Goal: Task Accomplishment & Management: Manage account settings

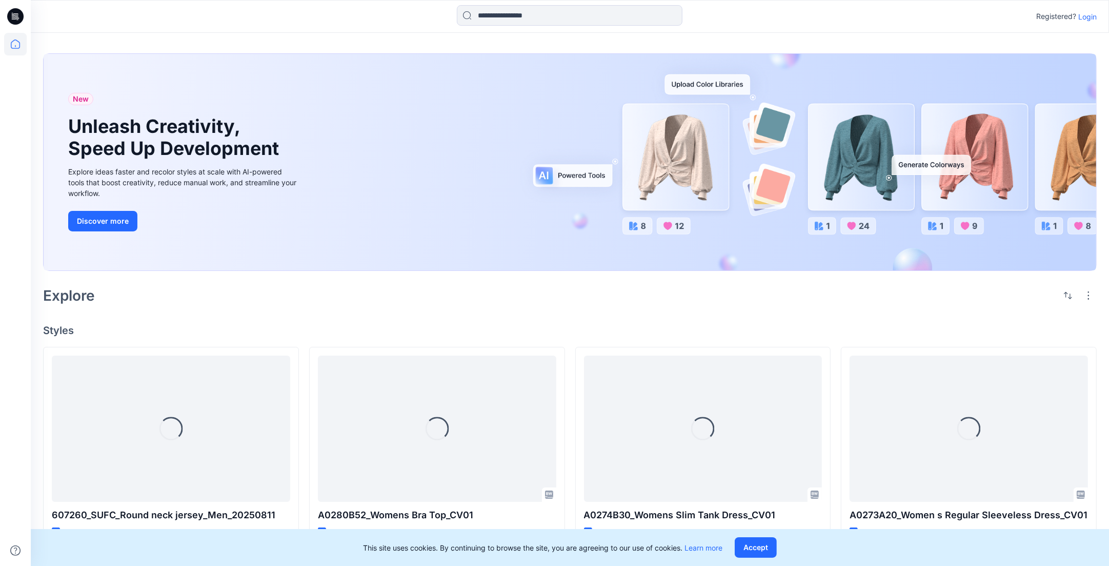
click at [1088, 17] on p "Login" at bounding box center [1088, 16] width 18 height 11
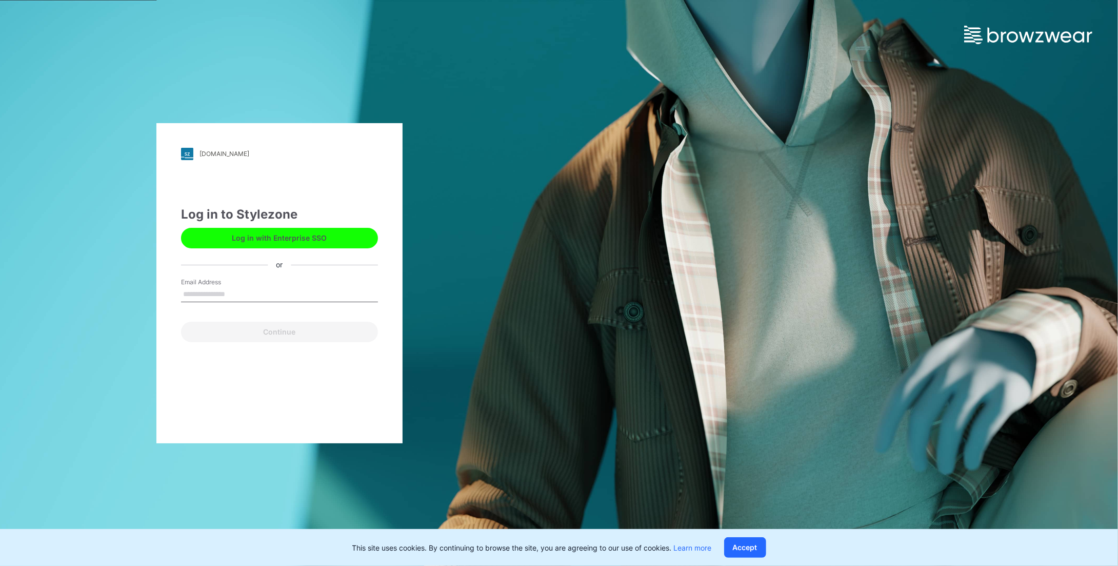
click at [296, 232] on button "Log in with Enterprise SSO" at bounding box center [279, 238] width 197 height 21
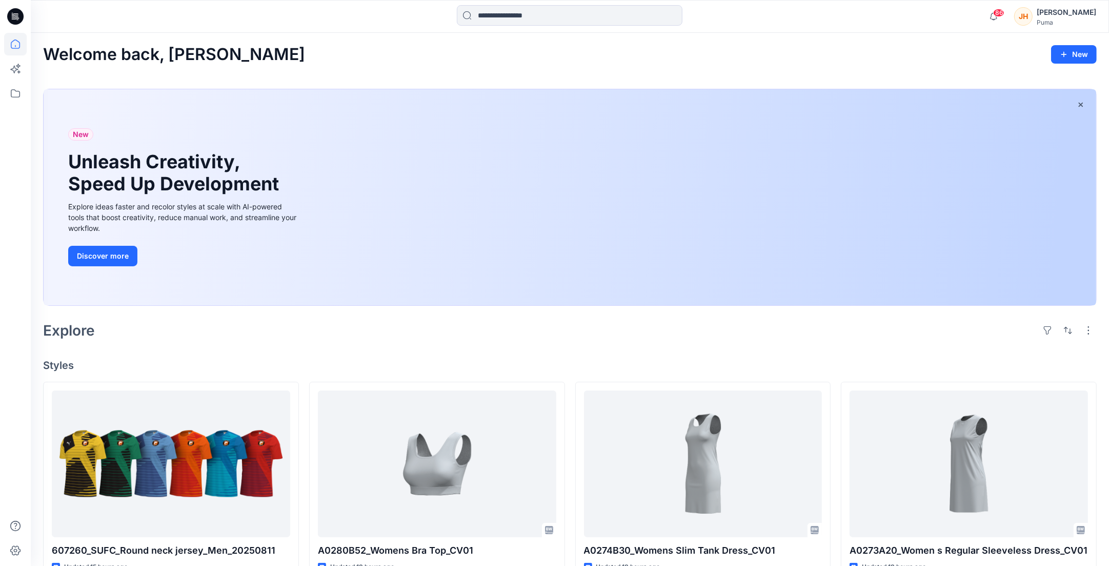
click at [1072, 10] on div "[PERSON_NAME]" at bounding box center [1066, 12] width 59 height 12
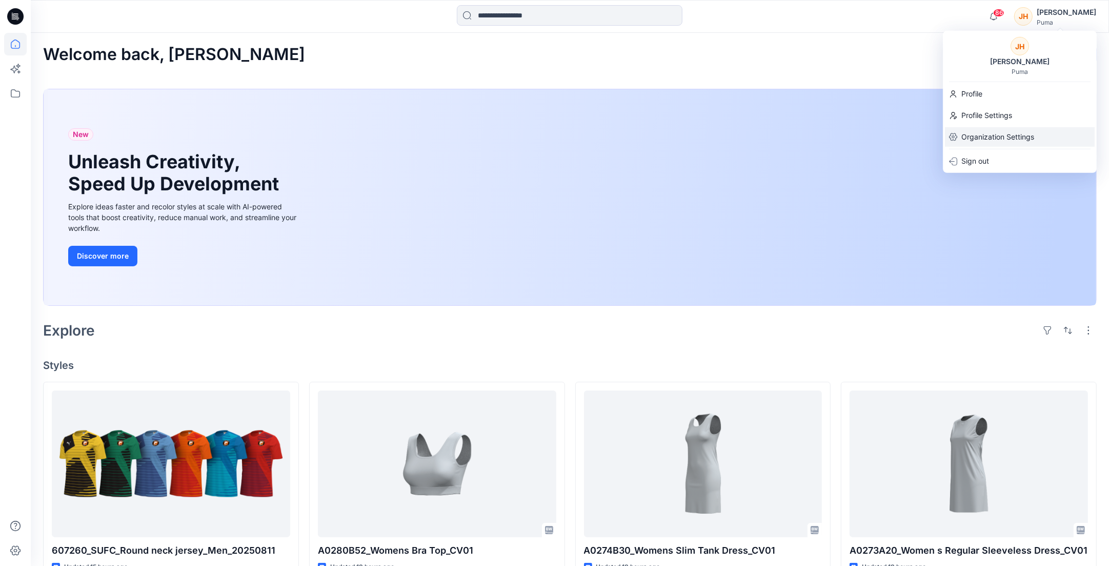
click at [996, 138] on p "Organization Settings" at bounding box center [998, 136] width 73 height 19
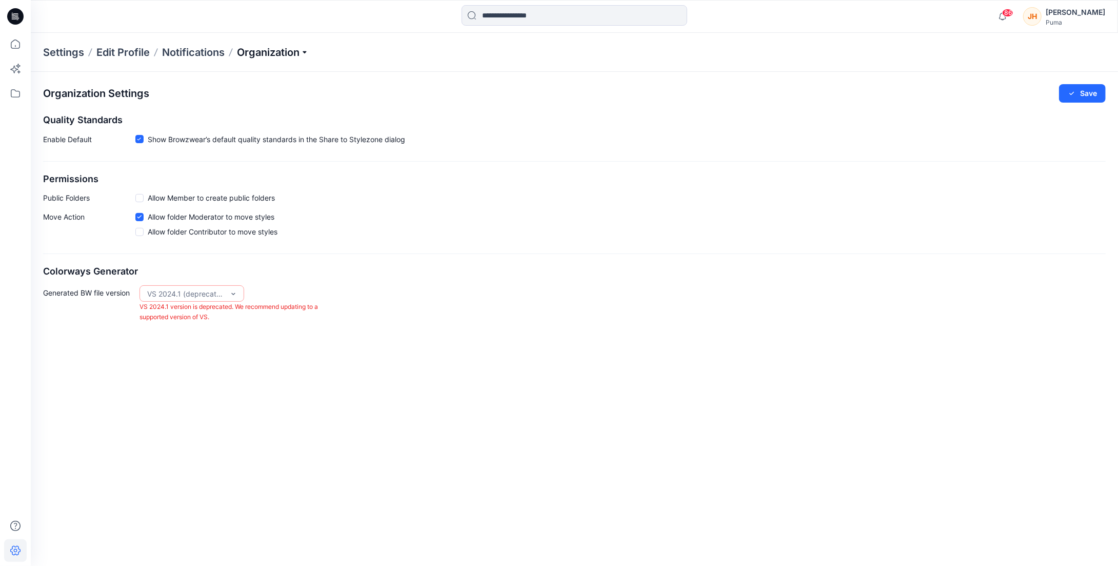
click at [281, 56] on p "Organization" at bounding box center [273, 52] width 72 height 14
click at [326, 293] on div "Generated BW file version VS 2024.1 (deprecated) VS 2024.1 version is deprecate…" at bounding box center [574, 303] width 1063 height 37
click at [339, 288] on div "Generated BW file version 3 results available. Use Up and Down to choose option…" at bounding box center [574, 303] width 1063 height 37
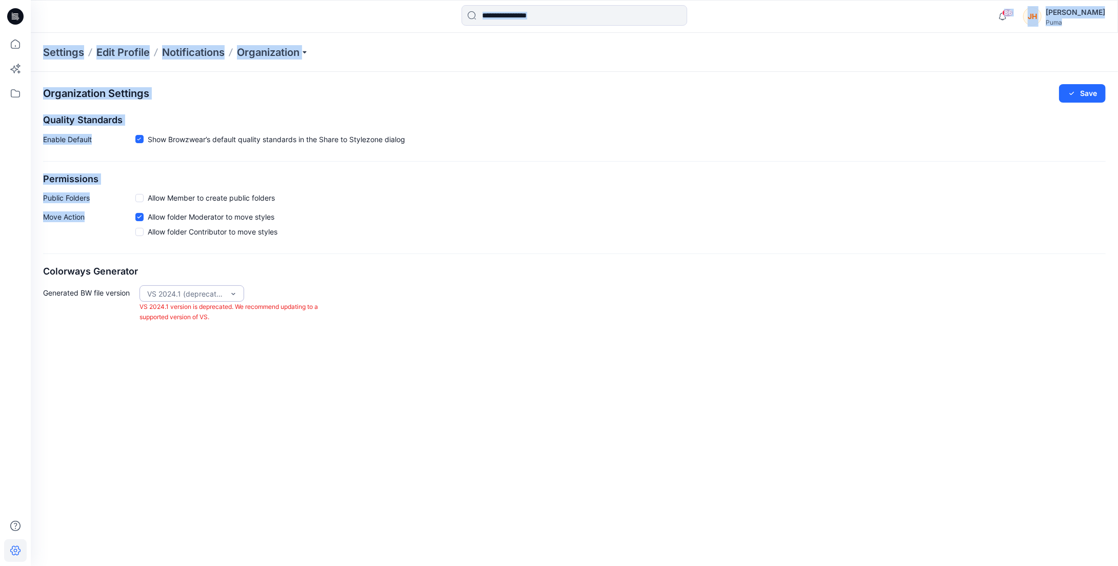
drag, startPoint x: 0, startPoint y: 224, endPoint x: 129, endPoint y: 235, distance: 129.2
click at [129, 235] on div "86 Notifications Prasanna M shared 607260_SUFC_Round neck jersey_Men_20250811 i…" at bounding box center [559, 283] width 1118 height 566
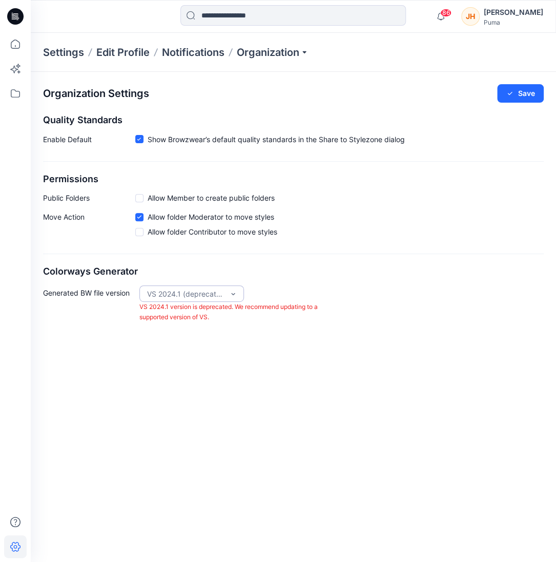
click at [353, 284] on div "Organization Settings Save Quality Standards Enable Default Show Browzwear’s de…" at bounding box center [294, 203] width 526 height 263
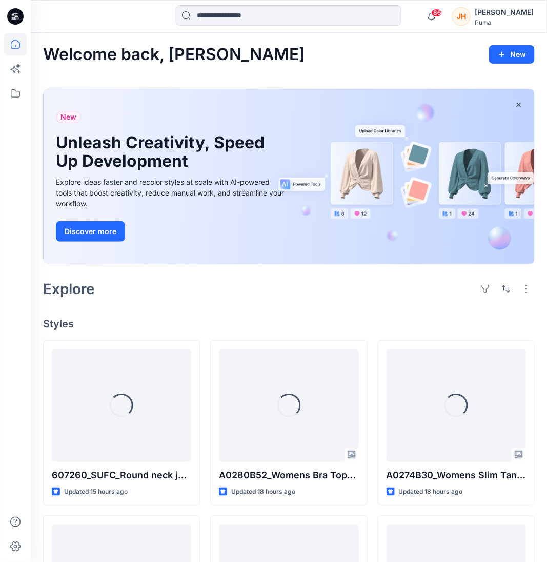
click at [483, 12] on div "[PERSON_NAME]" at bounding box center [493, 16] width 82 height 21
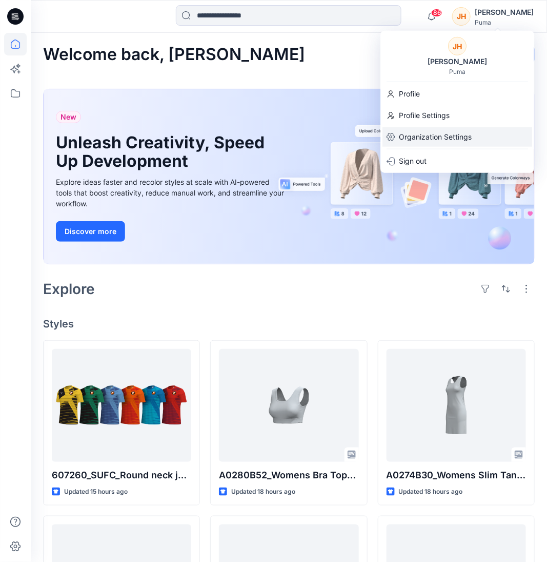
click at [440, 133] on p "Organization Settings" at bounding box center [435, 136] width 73 height 19
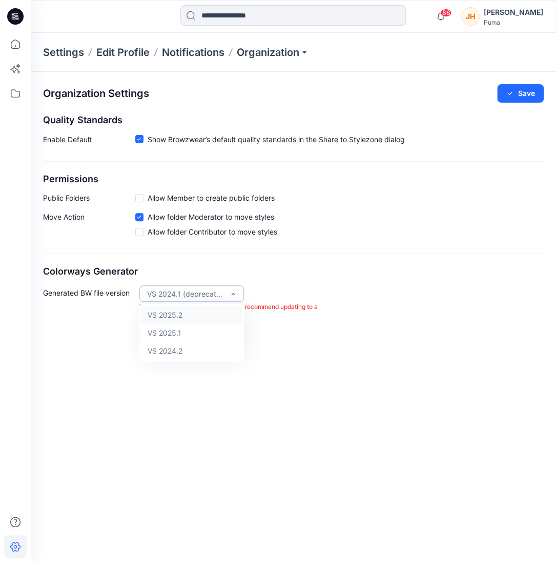
click at [166, 289] on div "VS 2024.1 (deprecated)" at bounding box center [185, 293] width 77 height 11
click at [187, 334] on div "VS 2025.1" at bounding box center [192, 333] width 101 height 18
click at [388, 304] on div "Generated BW file version option VS 2025.1, selected. VS 2025.1 Generated BW fi…" at bounding box center [293, 303] width 501 height 37
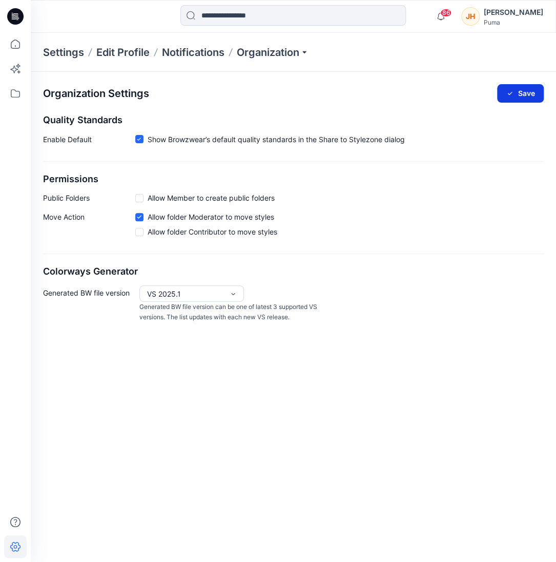
click at [518, 90] on button "Save" at bounding box center [520, 93] width 47 height 18
click at [277, 53] on p "Organization" at bounding box center [273, 52] width 72 height 14
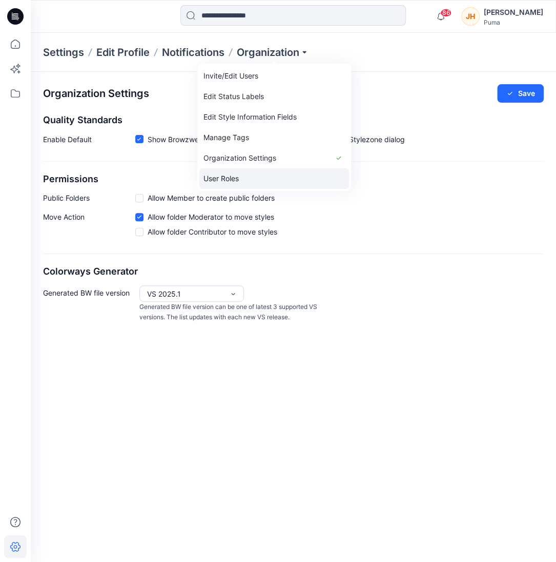
click at [247, 177] on link "User Roles" at bounding box center [274, 178] width 150 height 21
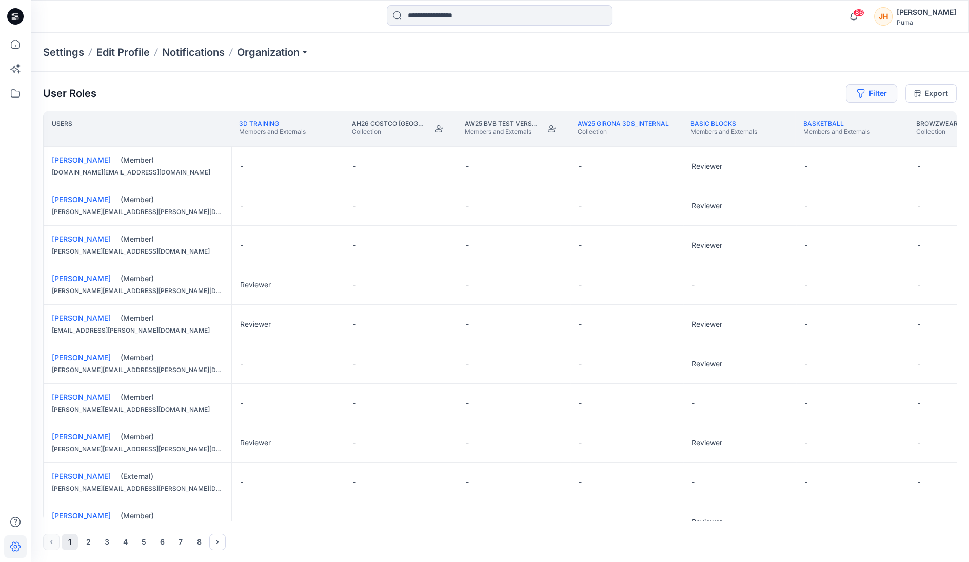
click at [556, 96] on button "Filter" at bounding box center [871, 93] width 51 height 18
click at [556, 119] on div at bounding box center [835, 120] width 106 height 13
type input "*********"
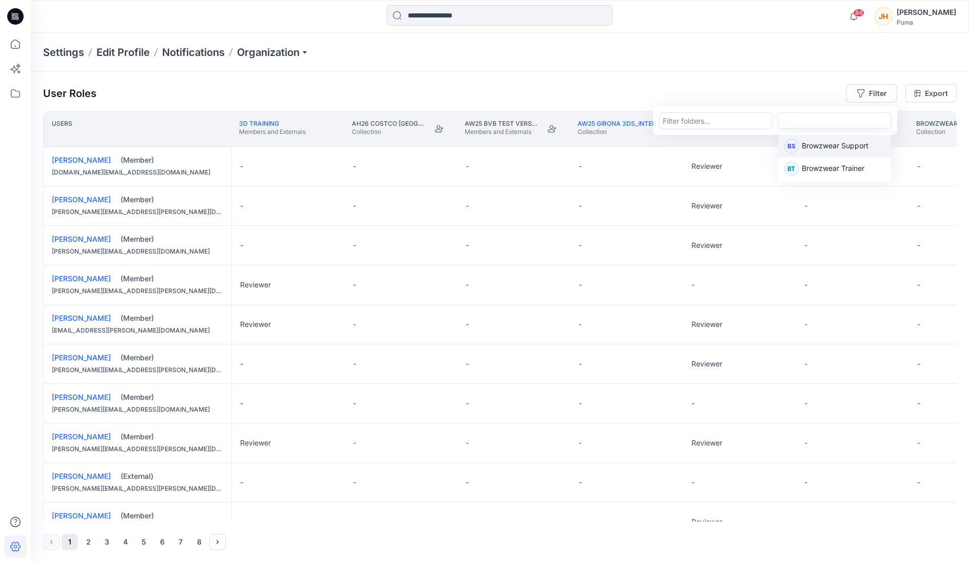
click at [556, 114] on div at bounding box center [835, 120] width 106 height 13
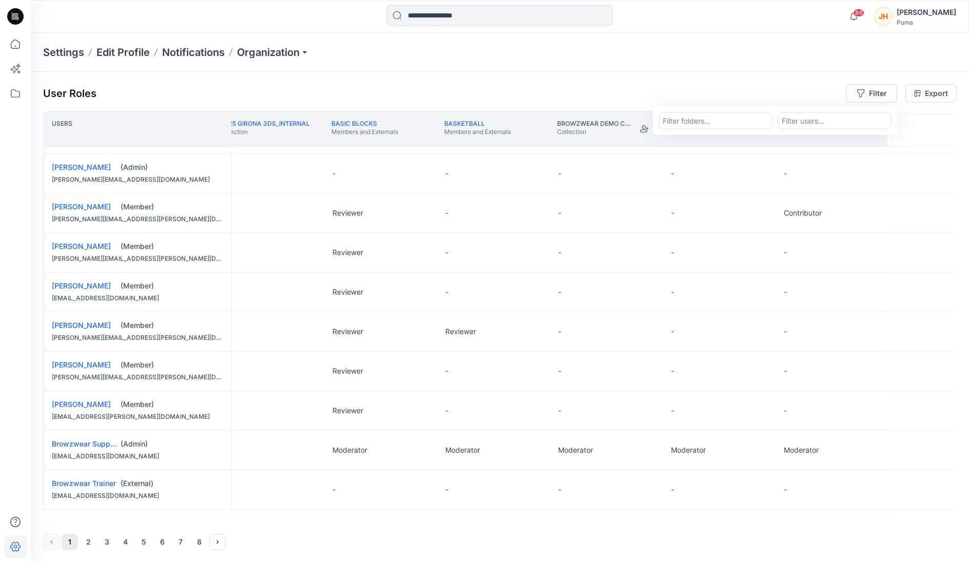
scroll to position [625, 0]
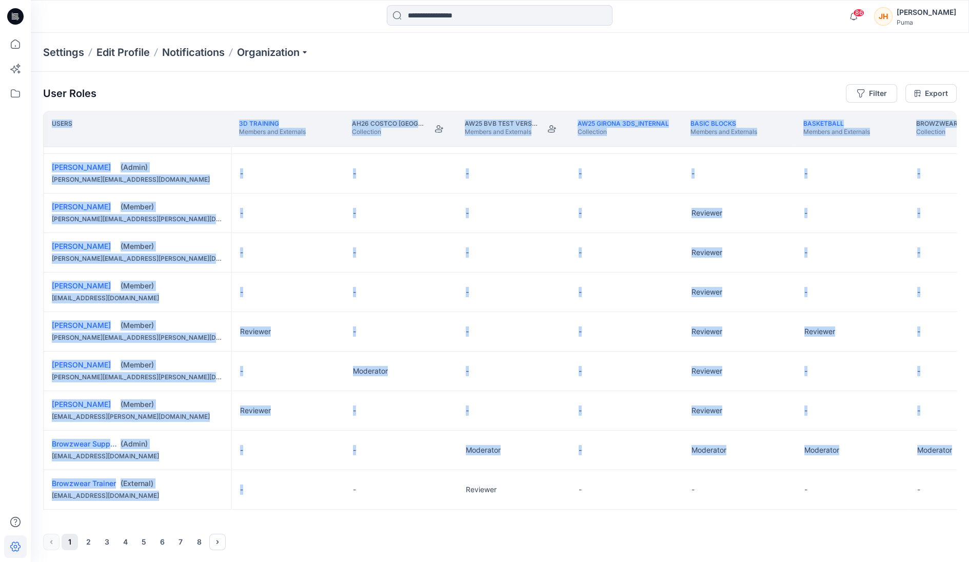
drag, startPoint x: 289, startPoint y: 518, endPoint x: 383, endPoint y: 524, distance: 94.0
click at [383, 524] on div "User Roles Filter Export Users 3D Training Members and Externals AH26 Costco US…" at bounding box center [500, 317] width 938 height 490
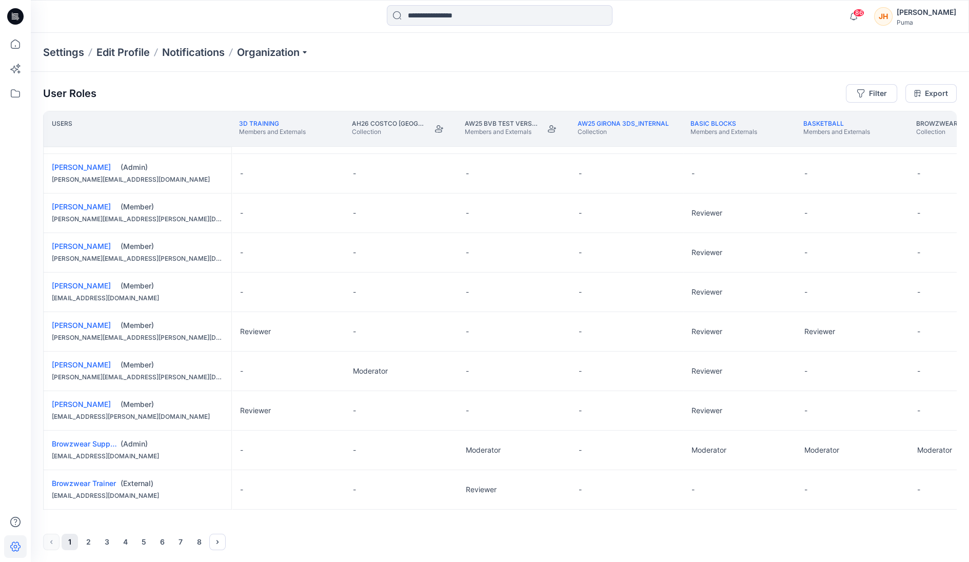
drag, startPoint x: 383, startPoint y: 524, endPoint x: 320, endPoint y: 525, distance: 63.6
click at [320, 525] on div "User Roles Filter Export Users 3D Training Members and Externals AH26 Costco US…" at bounding box center [500, 317] width 938 height 490
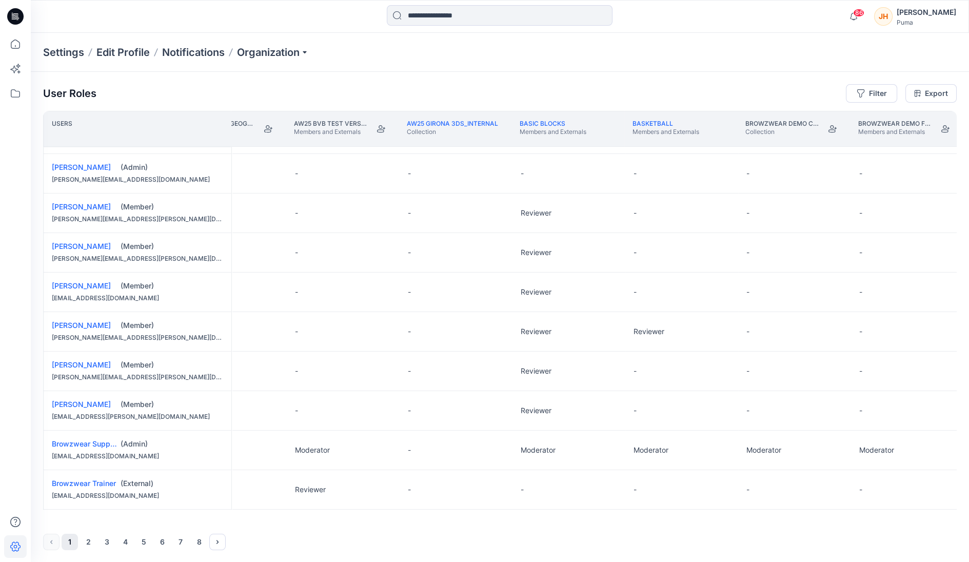
click at [329, 525] on div "User Roles Filter Export Users 3D Training Members and Externals AH26 Costco US…" at bounding box center [500, 317] width 938 height 490
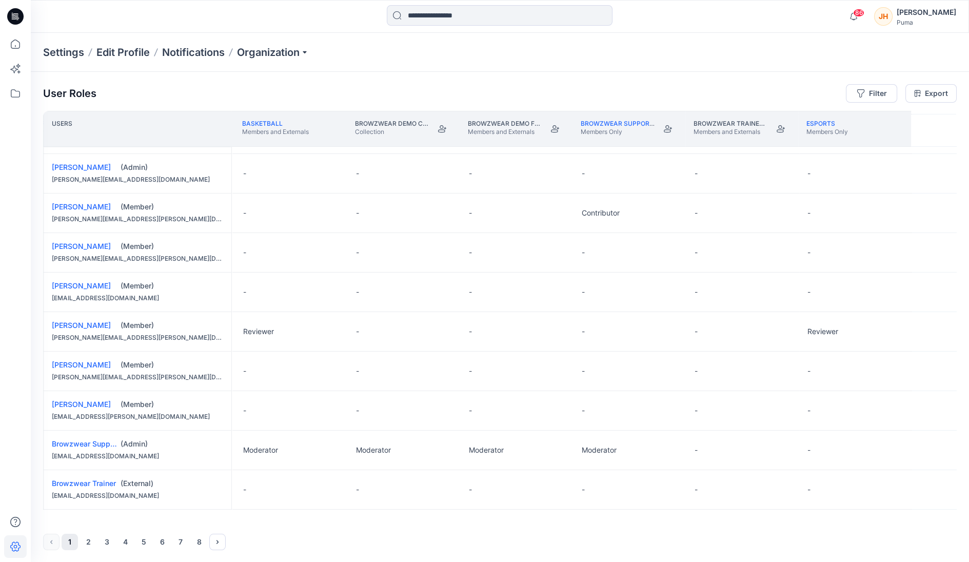
scroll to position [625, 0]
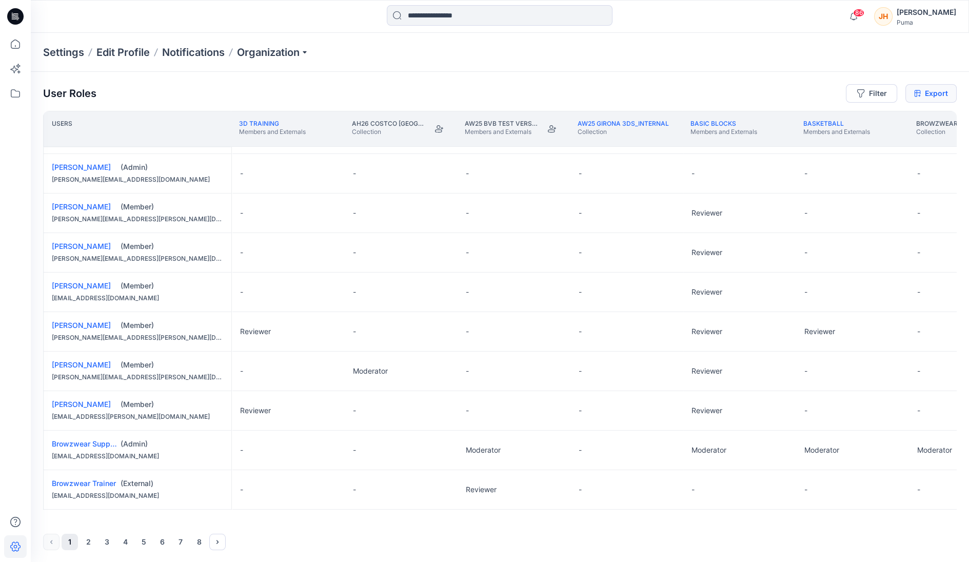
click at [556, 95] on link "Export" at bounding box center [930, 93] width 51 height 18
click at [556, 90] on button "Filter" at bounding box center [871, 93] width 51 height 18
click at [556, 121] on div at bounding box center [835, 120] width 106 height 13
type input "****"
click at [556, 146] on p "[PERSON_NAME]" at bounding box center [831, 146] width 58 height 13
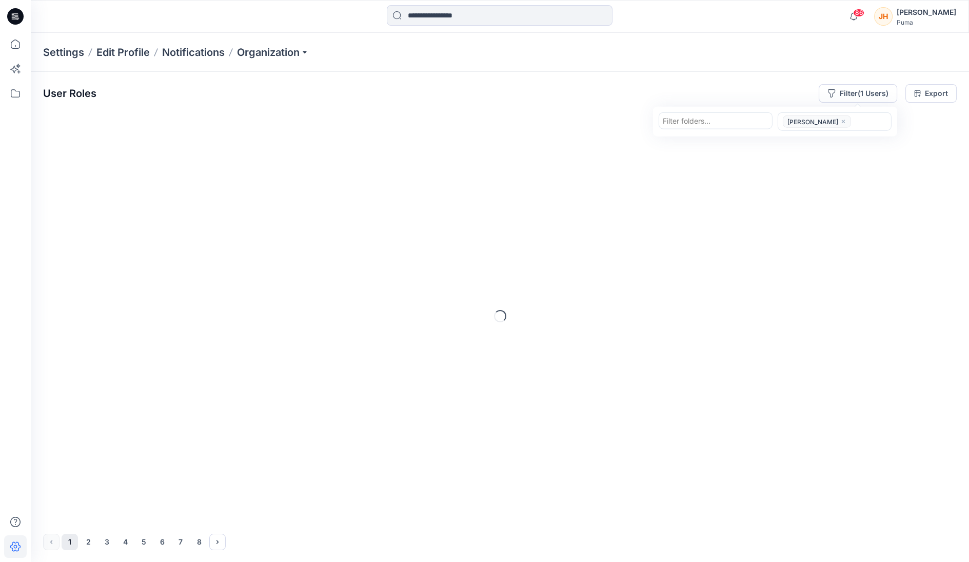
scroll to position [0, 0]
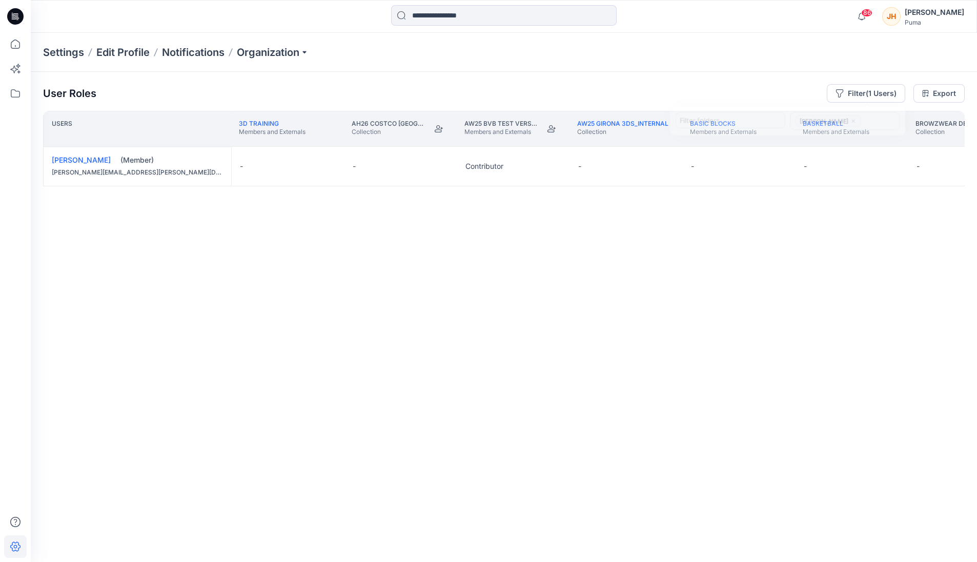
click at [556, 76] on div "User Roles Filter (1 Users) Filter folders... [PERSON_NAME] Export Users 3D Tra…" at bounding box center [504, 303] width 947 height 462
click at [556, 95] on button "Filter (1 Users)" at bounding box center [866, 93] width 78 height 18
click at [556, 119] on icon "close" at bounding box center [852, 121] width 6 height 6
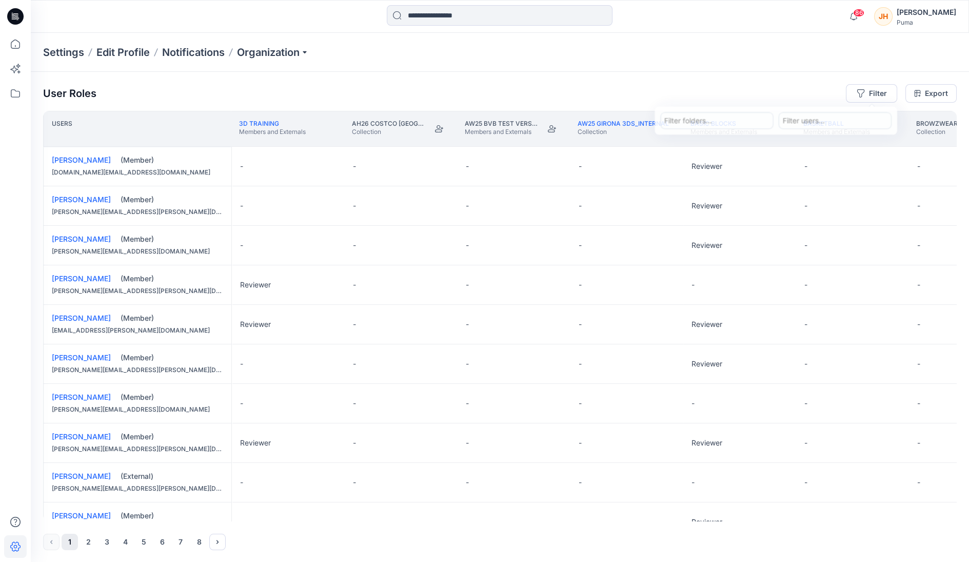
click at [556, 83] on div "User Roles Filter Filter folders... Filter users... Export Users 3D Training Me…" at bounding box center [500, 317] width 938 height 490
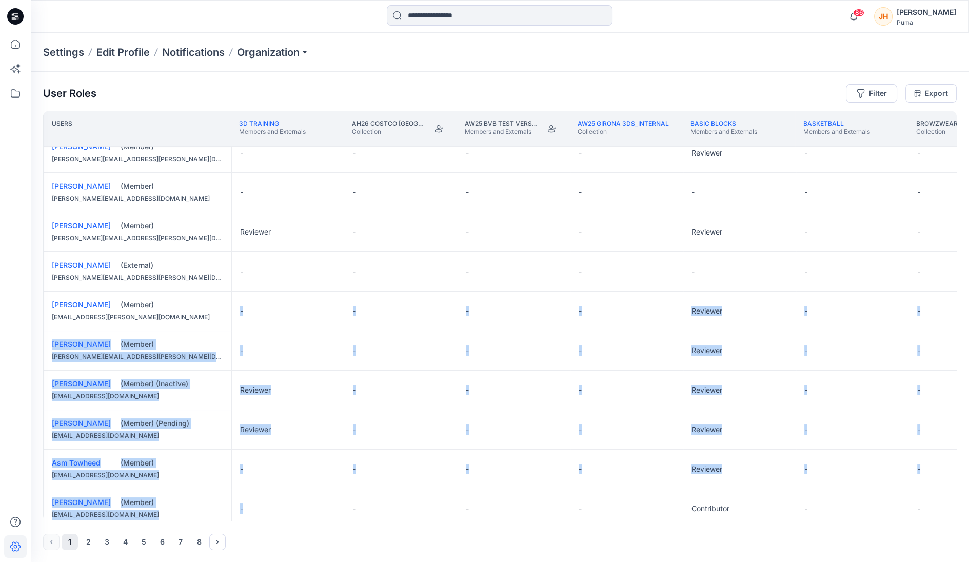
drag, startPoint x: 273, startPoint y: 518, endPoint x: 349, endPoint y: 518, distance: 76.4
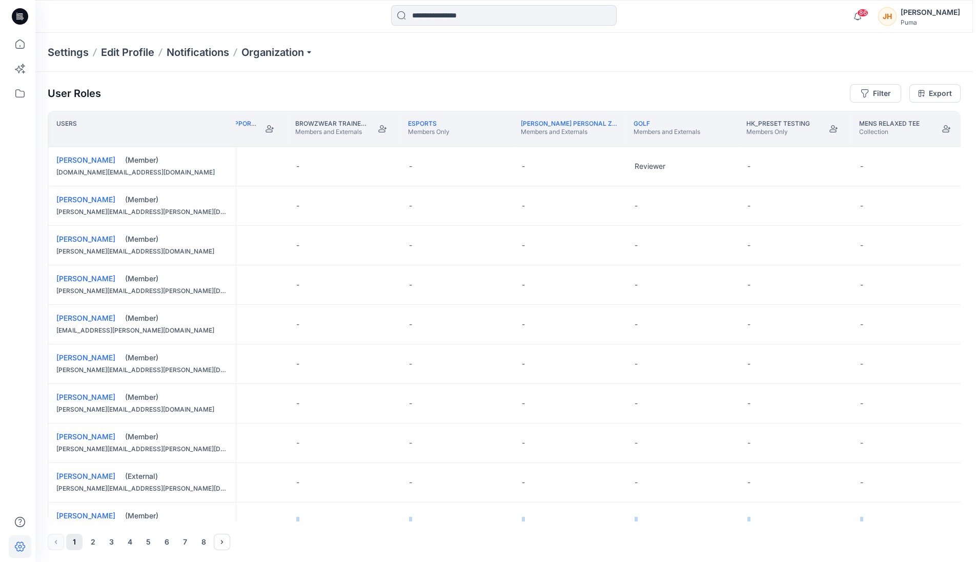
scroll to position [0, 1055]
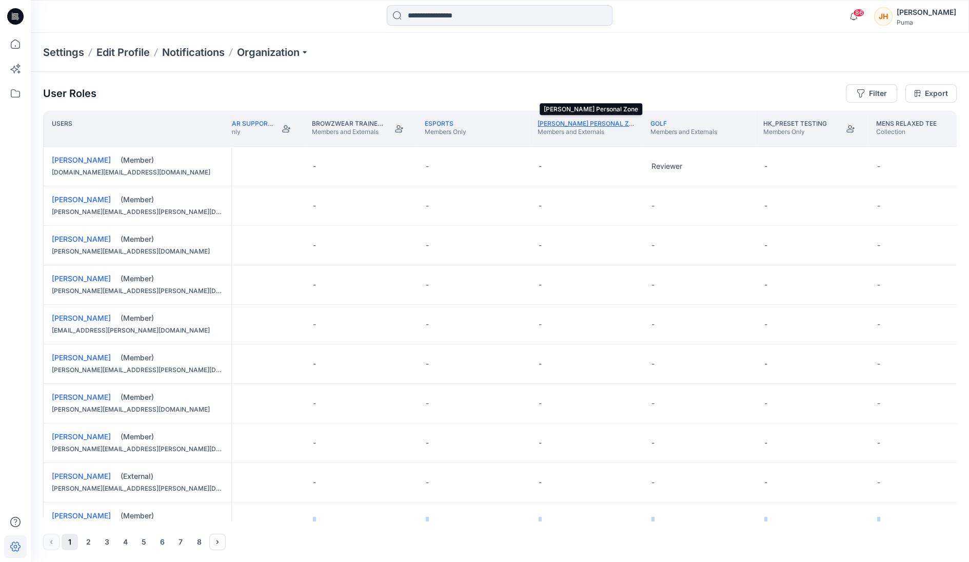
click at [556, 125] on link "[PERSON_NAME] Personal Zone" at bounding box center [589, 123] width 104 height 8
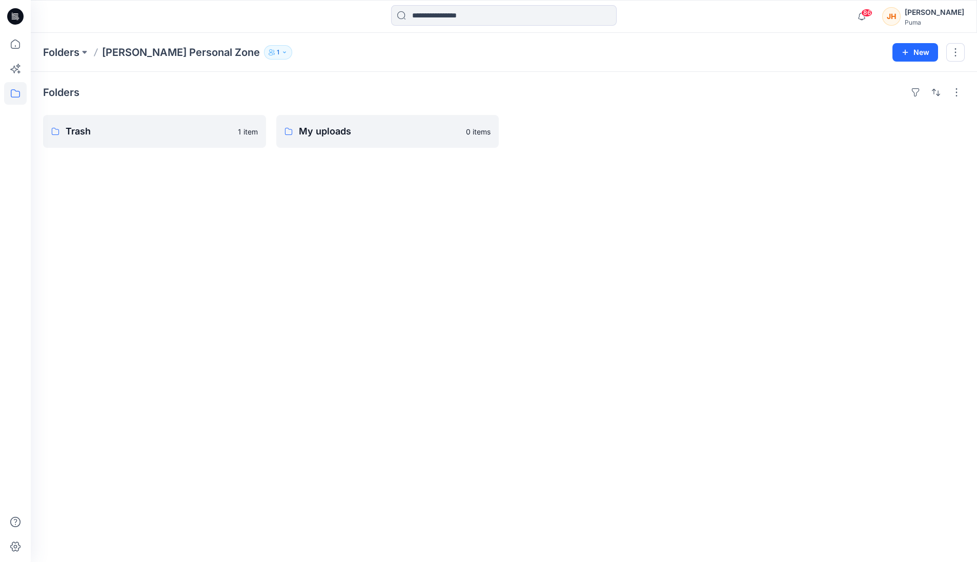
click at [264, 46] on button "1" at bounding box center [278, 52] width 28 height 14
click at [378, 77] on icon "Manage Users" at bounding box center [380, 81] width 8 height 8
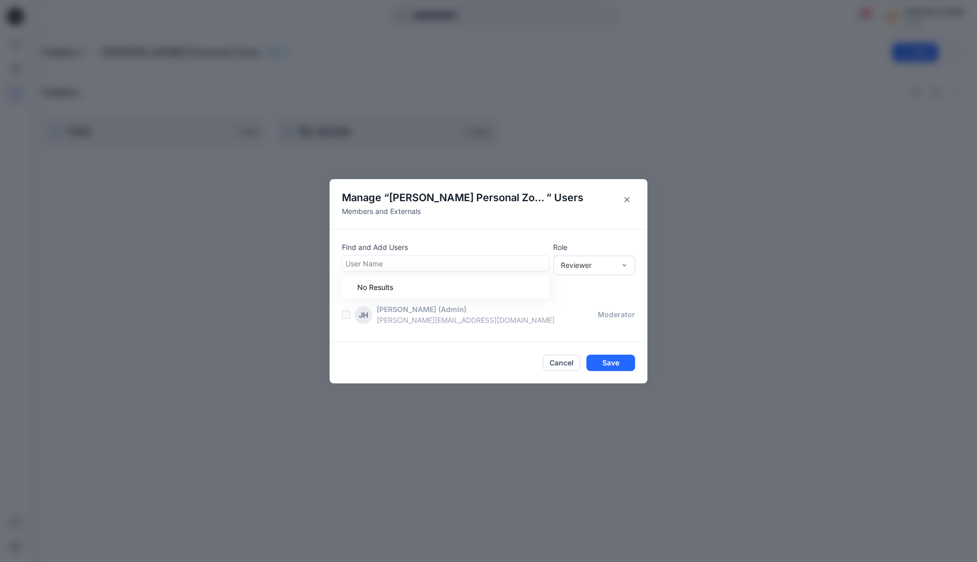
click at [476, 265] on div at bounding box center [446, 263] width 200 height 13
type input "*****"
click at [430, 290] on div "MC [PERSON_NAME]" at bounding box center [445, 289] width 195 height 14
click at [556, 271] on div "Reviewer" at bounding box center [594, 264] width 82 height 19
click at [556, 243] on p "Role" at bounding box center [594, 246] width 82 height 11
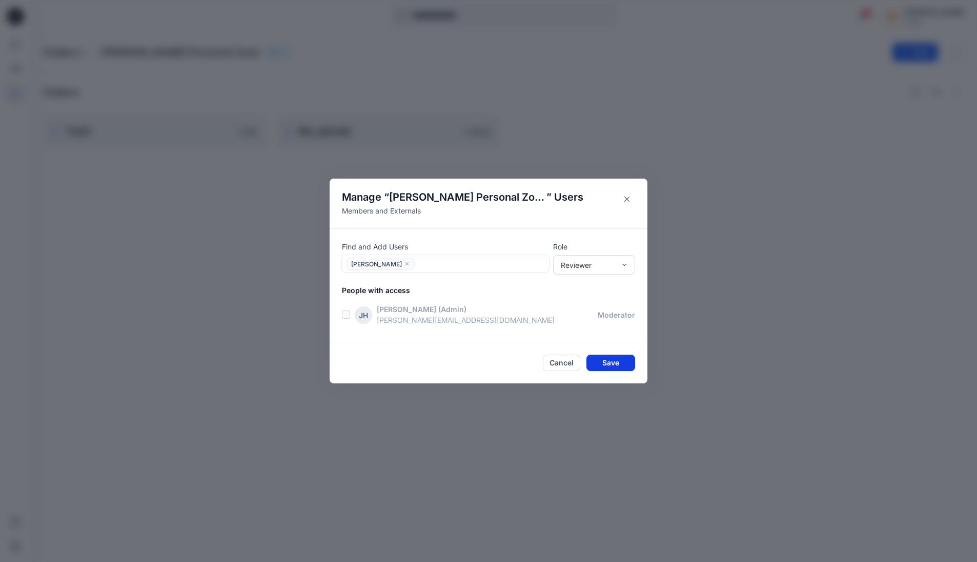
click at [556, 364] on button "Save" at bounding box center [611, 362] width 49 height 16
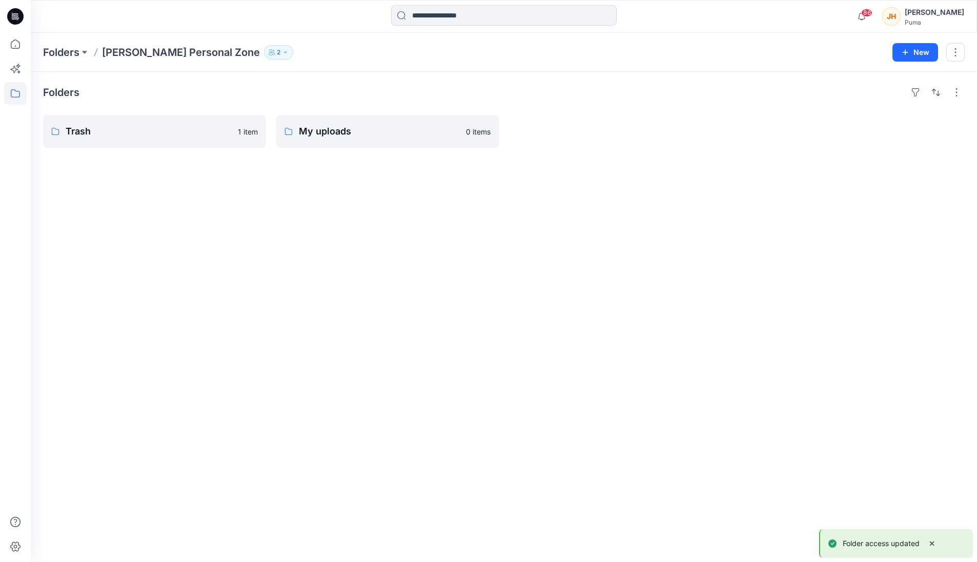
click at [283, 54] on icon "button" at bounding box center [286, 52] width 6 height 6
drag, startPoint x: 493, startPoint y: 75, endPoint x: 881, endPoint y: 57, distance: 388.1
click at [515, 78] on div "Folders Trash 1 item My uploads 0 items" at bounding box center [504, 317] width 947 height 490
click at [556, 48] on button "button" at bounding box center [956, 52] width 18 height 18
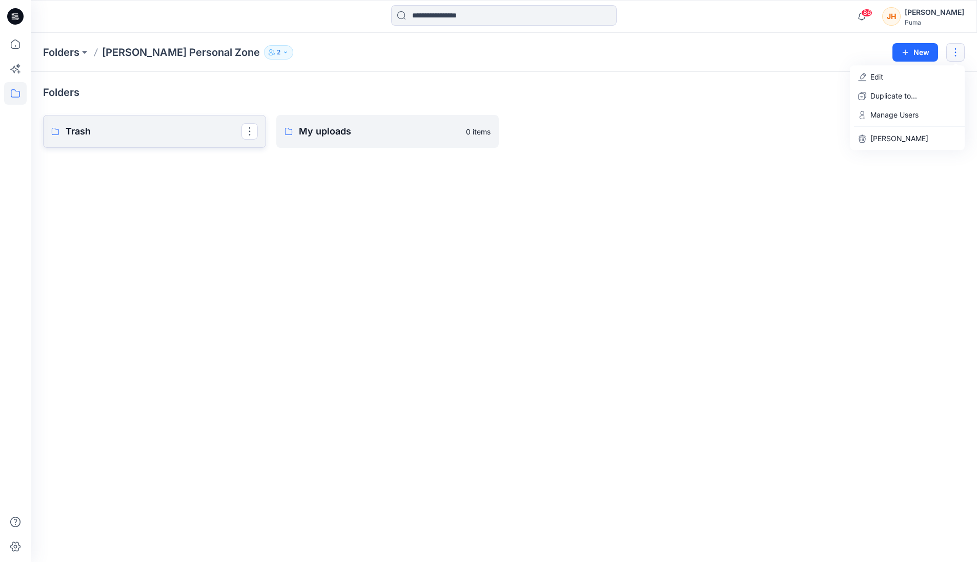
click at [205, 129] on p "Trash" at bounding box center [154, 131] width 176 height 14
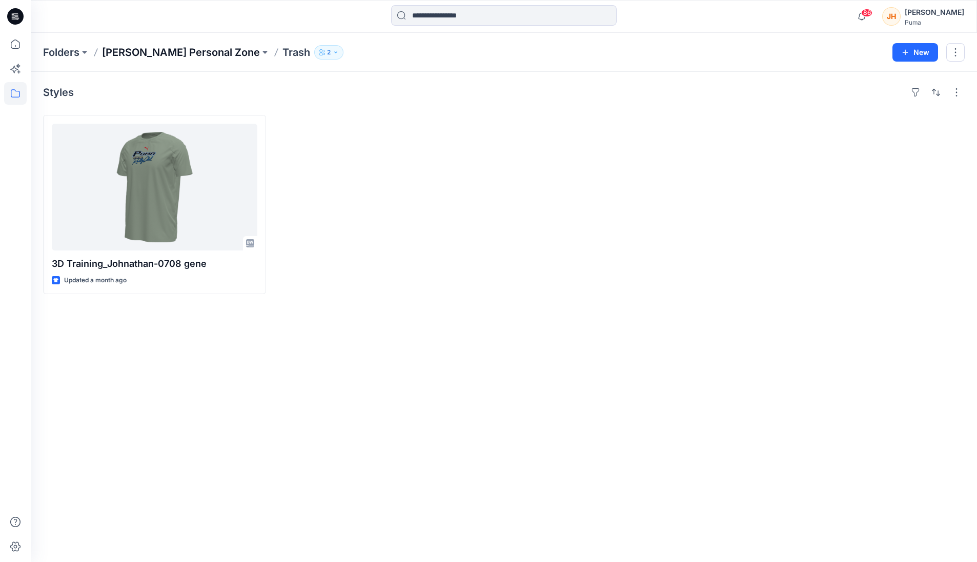
click at [223, 49] on p "[PERSON_NAME] Personal Zone" at bounding box center [181, 52] width 158 height 14
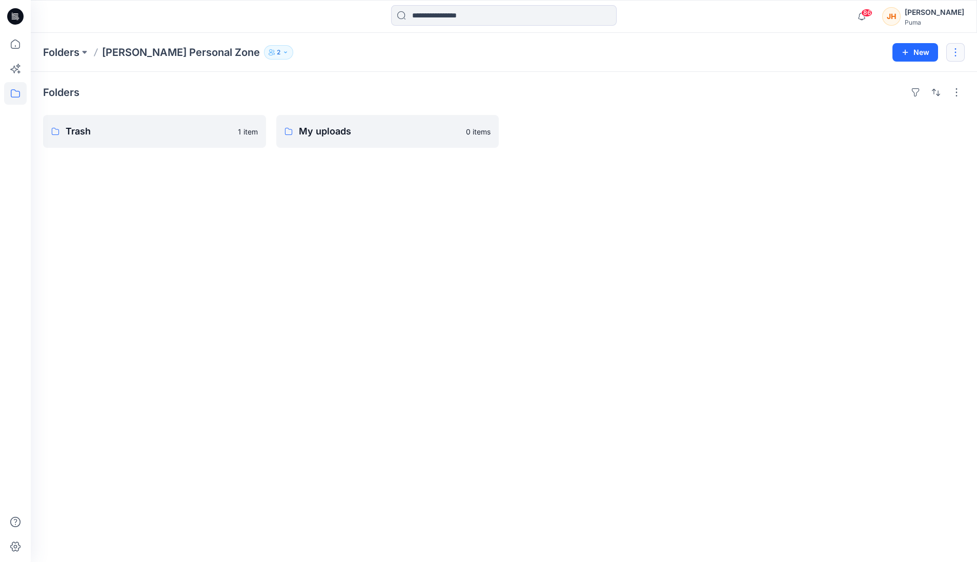
click at [556, 55] on button "button" at bounding box center [956, 52] width 18 height 18
click at [556, 134] on p "[PERSON_NAME]" at bounding box center [900, 138] width 58 height 11
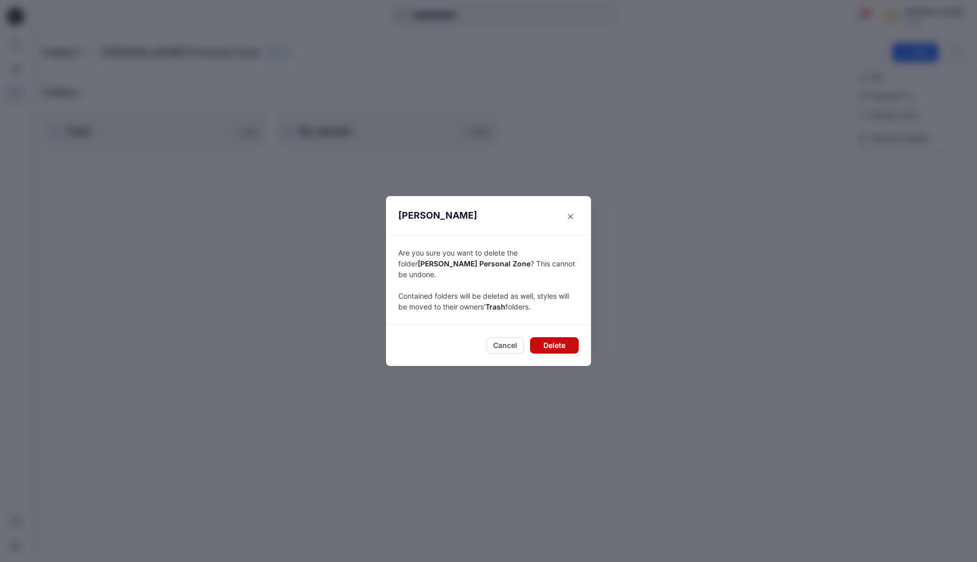
click at [556, 337] on button "Delete" at bounding box center [554, 345] width 49 height 16
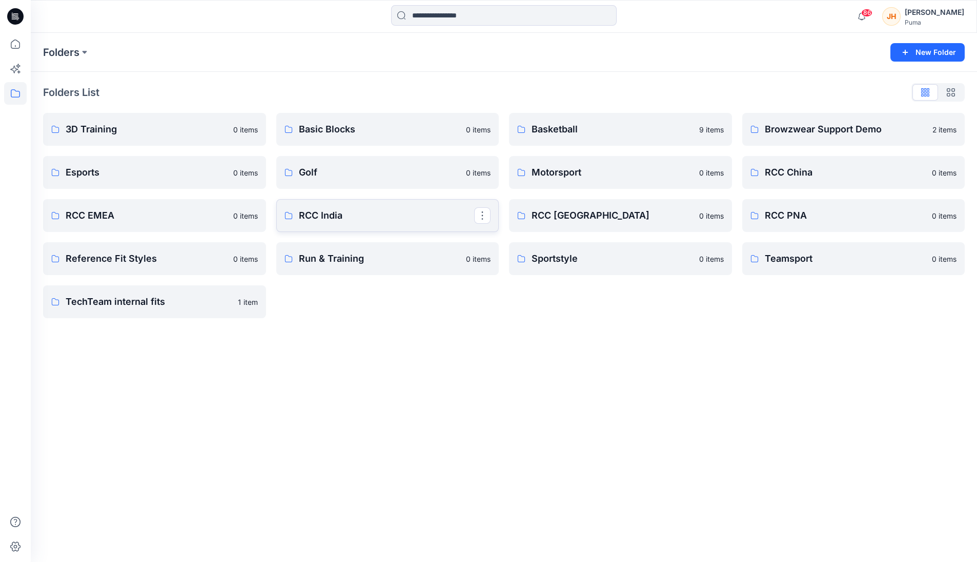
click at [340, 225] on link "RCC India" at bounding box center [387, 215] width 223 height 33
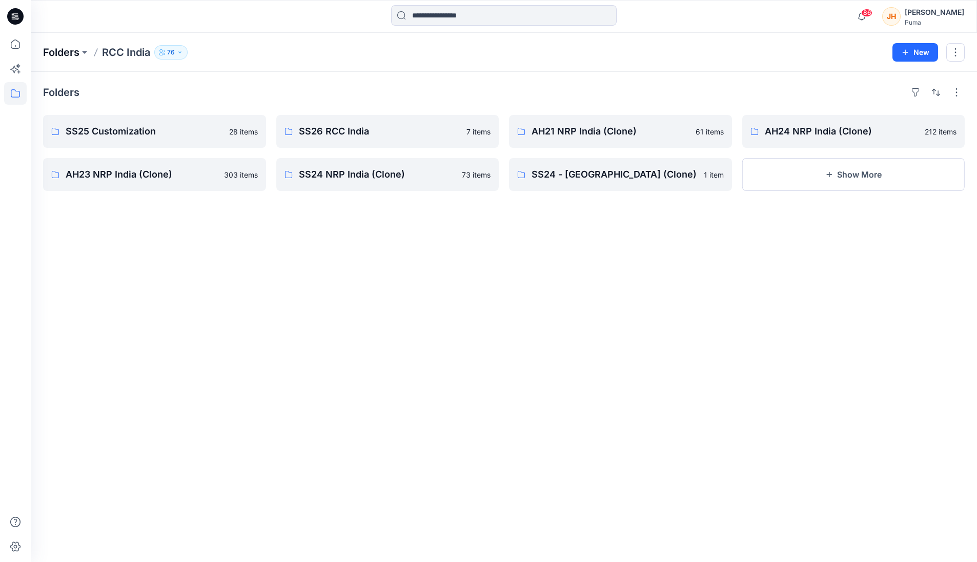
click at [66, 53] on p "Folders" at bounding box center [61, 52] width 36 height 14
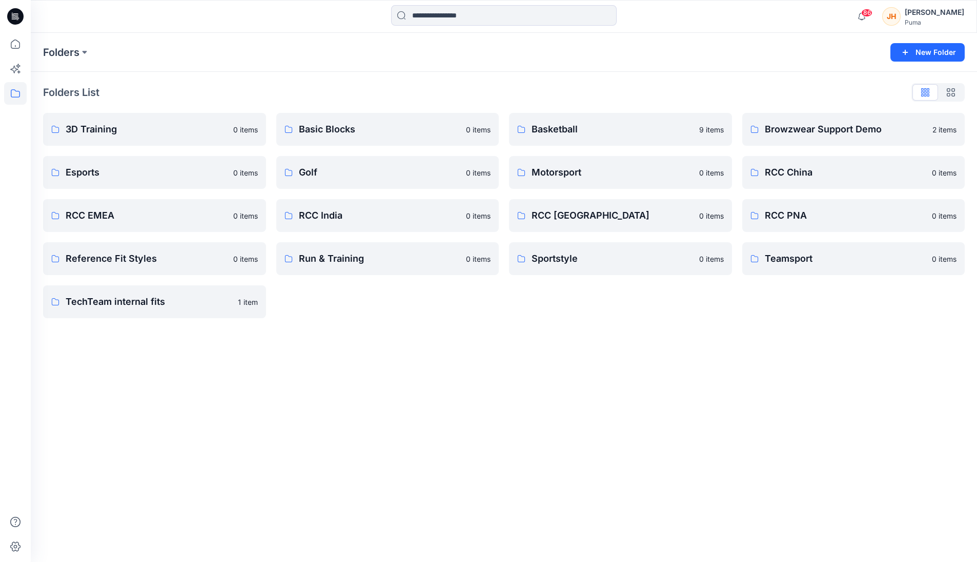
click at [17, 18] on icon at bounding box center [15, 16] width 16 height 16
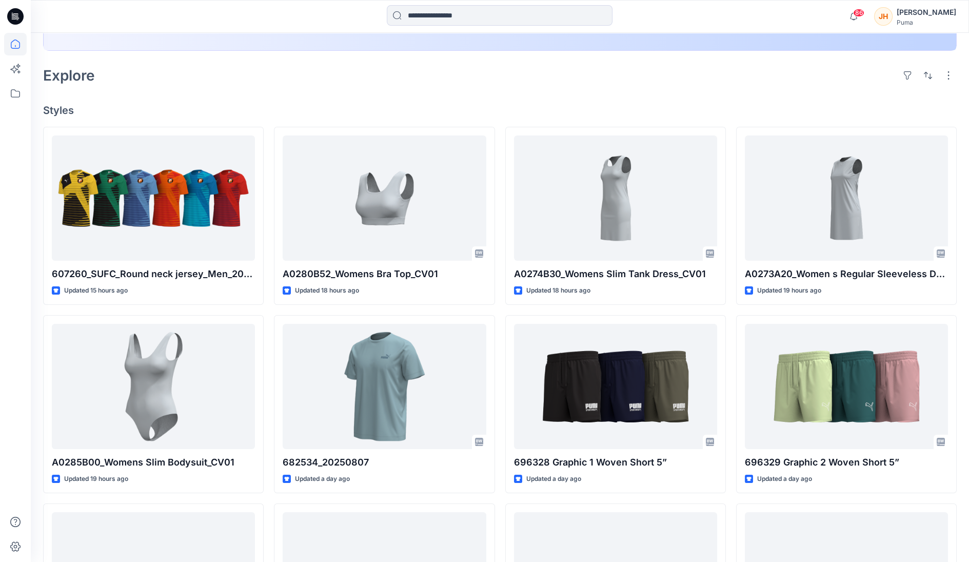
scroll to position [285, 0]
